Goal: Task Accomplishment & Management: Use online tool/utility

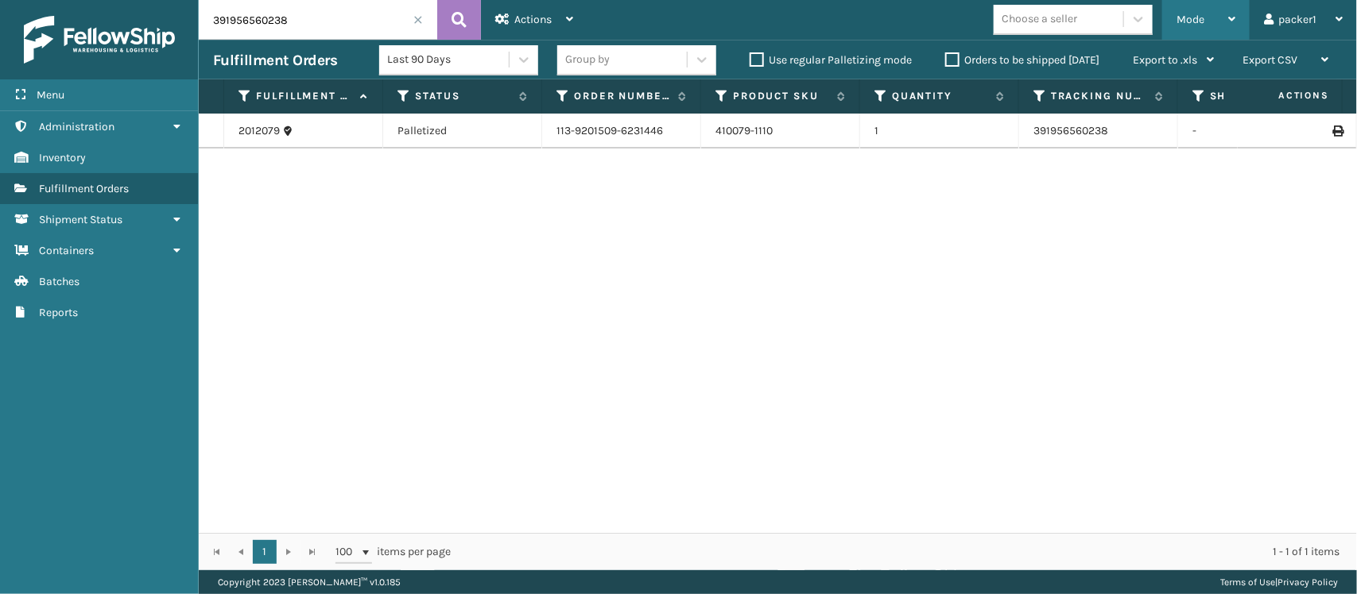
click at [1217, 18] on div "Mode" at bounding box center [1205, 20] width 59 height 40
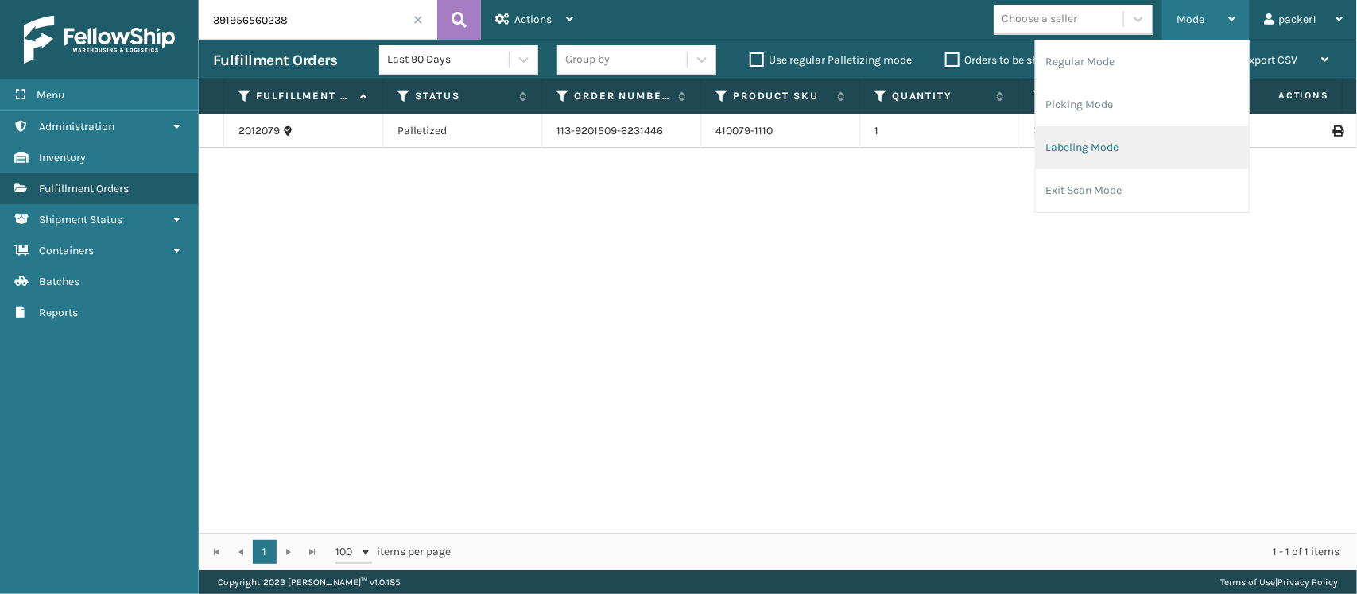
click at [1078, 151] on li "Labeling Mode" at bounding box center [1142, 147] width 213 height 43
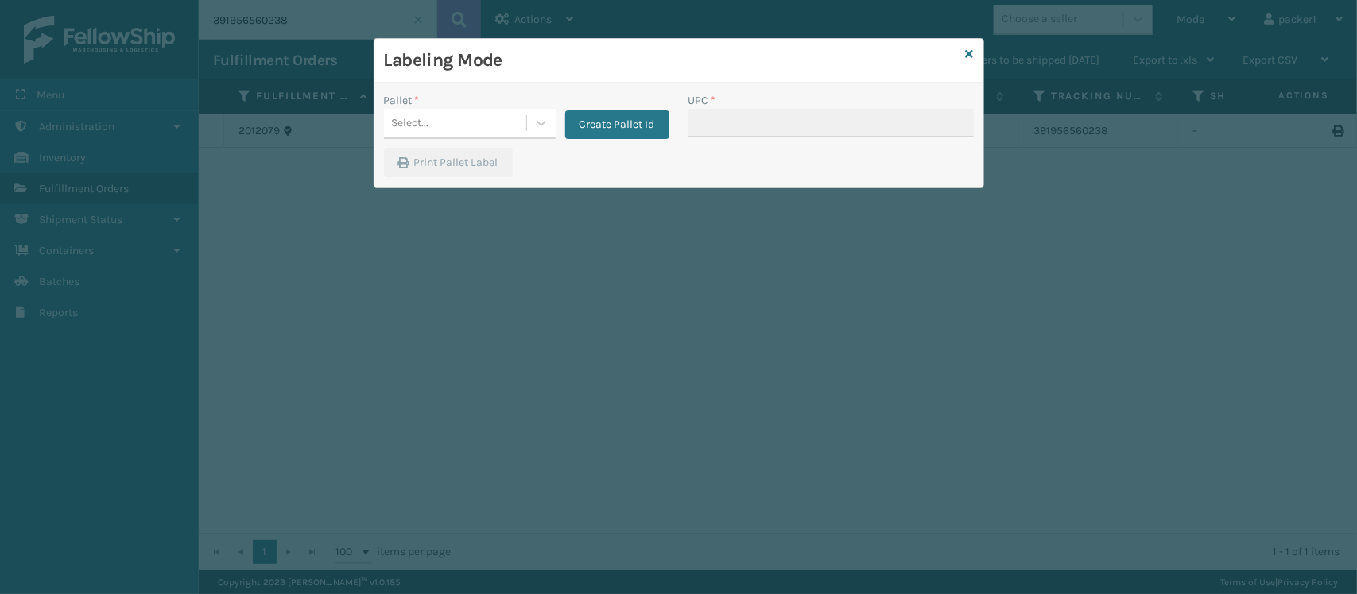
click at [513, 107] on div "Pallet *" at bounding box center [470, 100] width 172 height 17
click at [497, 135] on div "Select..." at bounding box center [455, 123] width 142 height 26
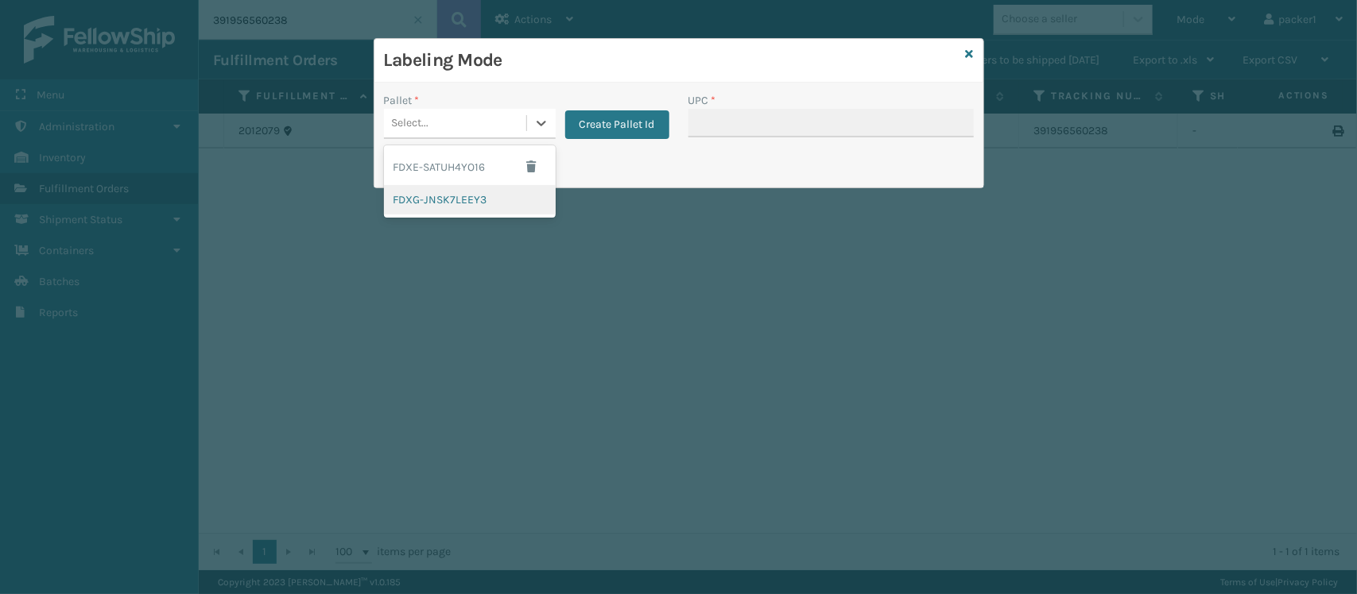
click at [447, 207] on div "FDXG-JNSK7LEEY3" at bounding box center [470, 199] width 172 height 29
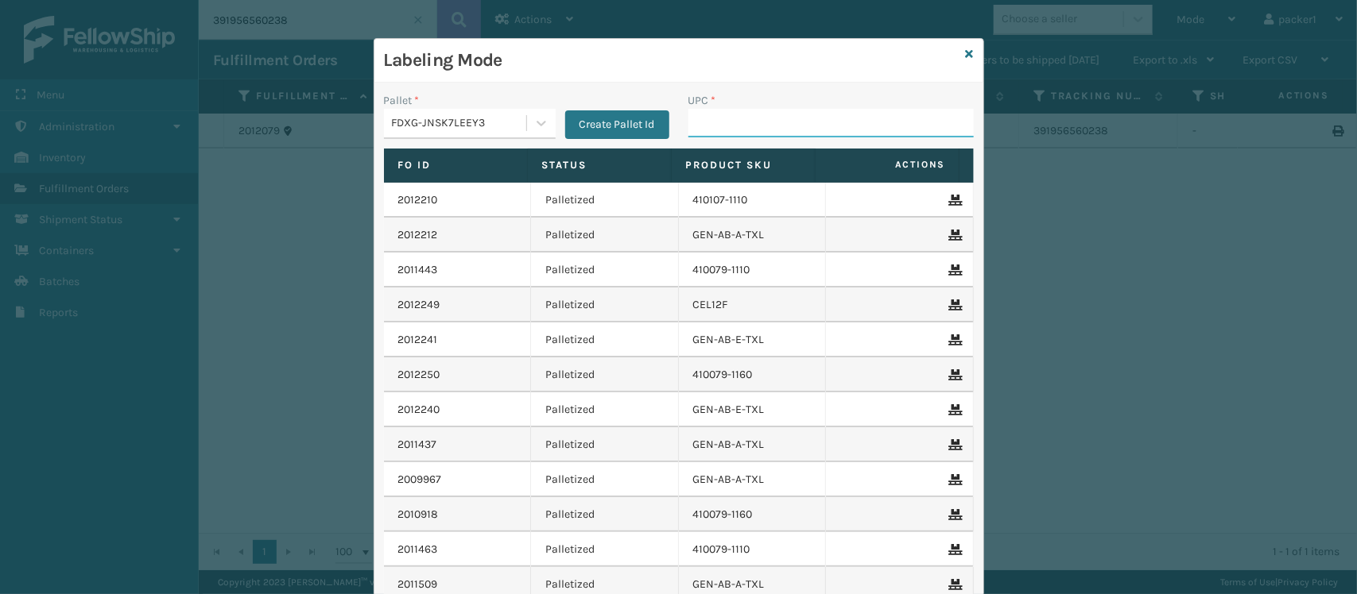
click at [744, 119] on input "UPC *" at bounding box center [830, 123] width 285 height 29
click at [755, 117] on input "UPC *" at bounding box center [830, 123] width 285 height 29
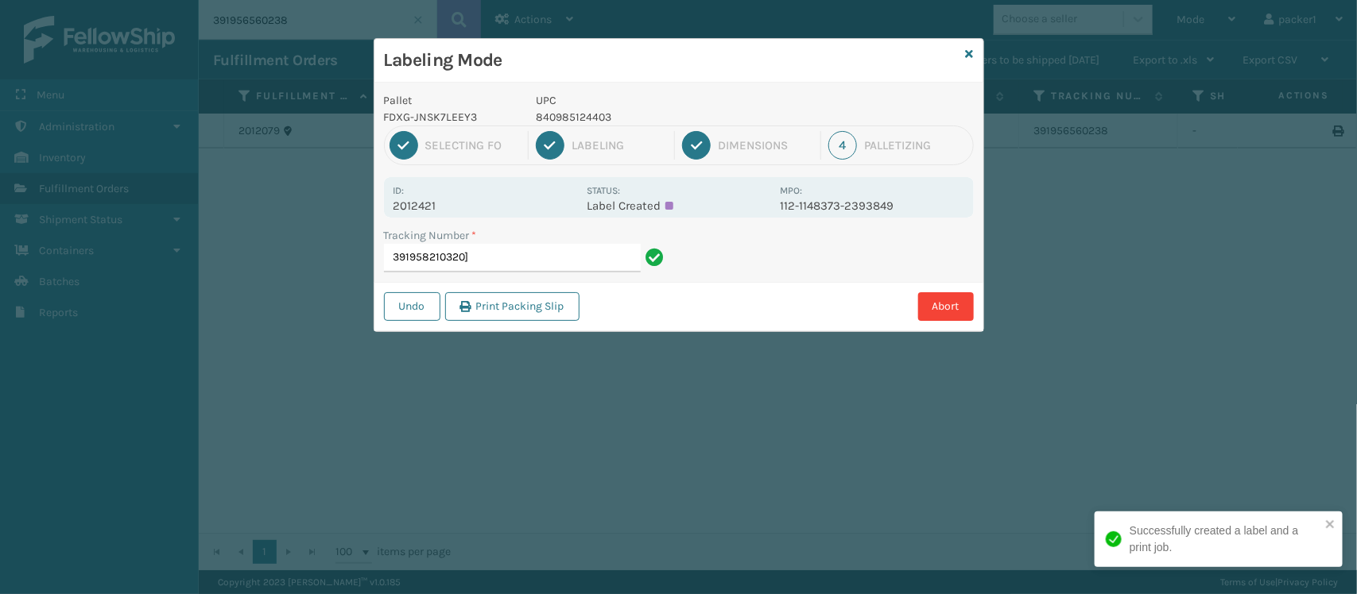
type input "391958210320"
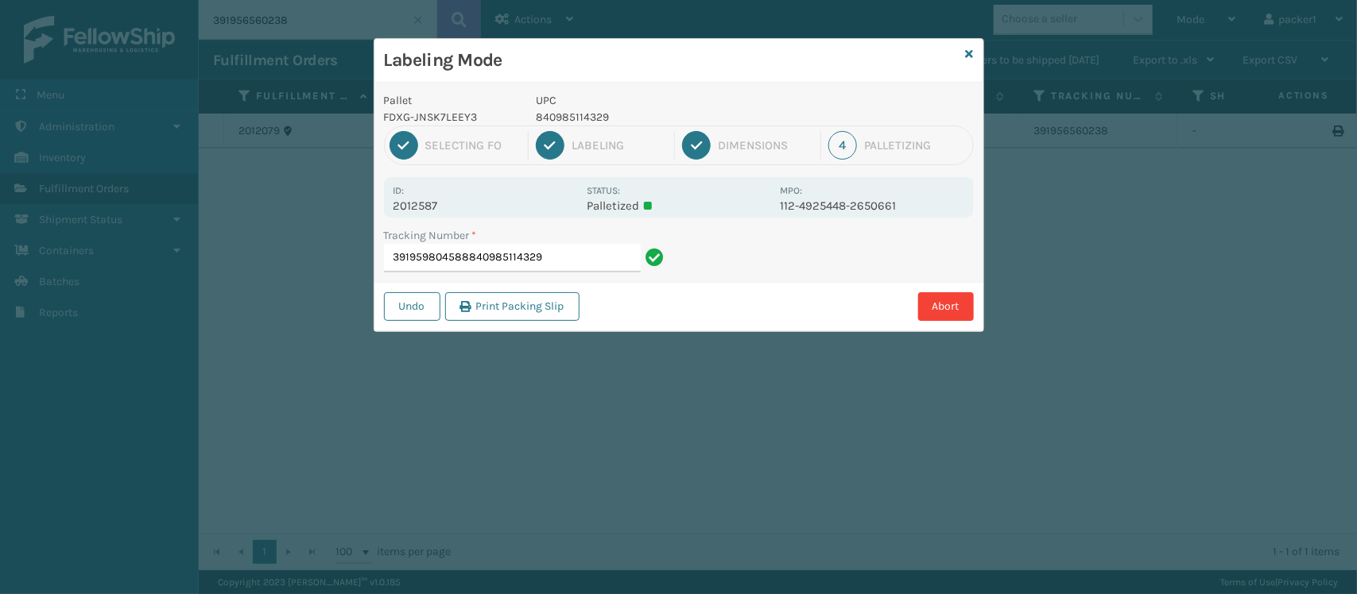
type input "391959804588840985114329"
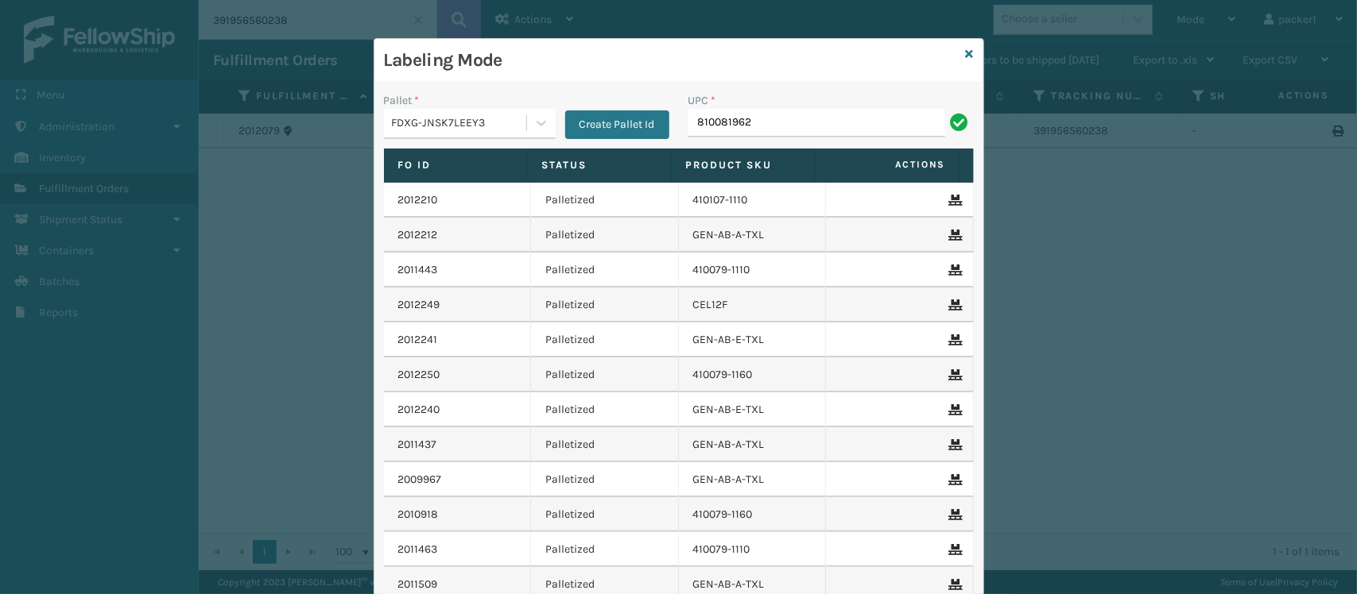
type input "8100819626"
click at [755, 117] on input "UPC *" at bounding box center [830, 123] width 285 height 29
